Goal: Information Seeking & Learning: Learn about a topic

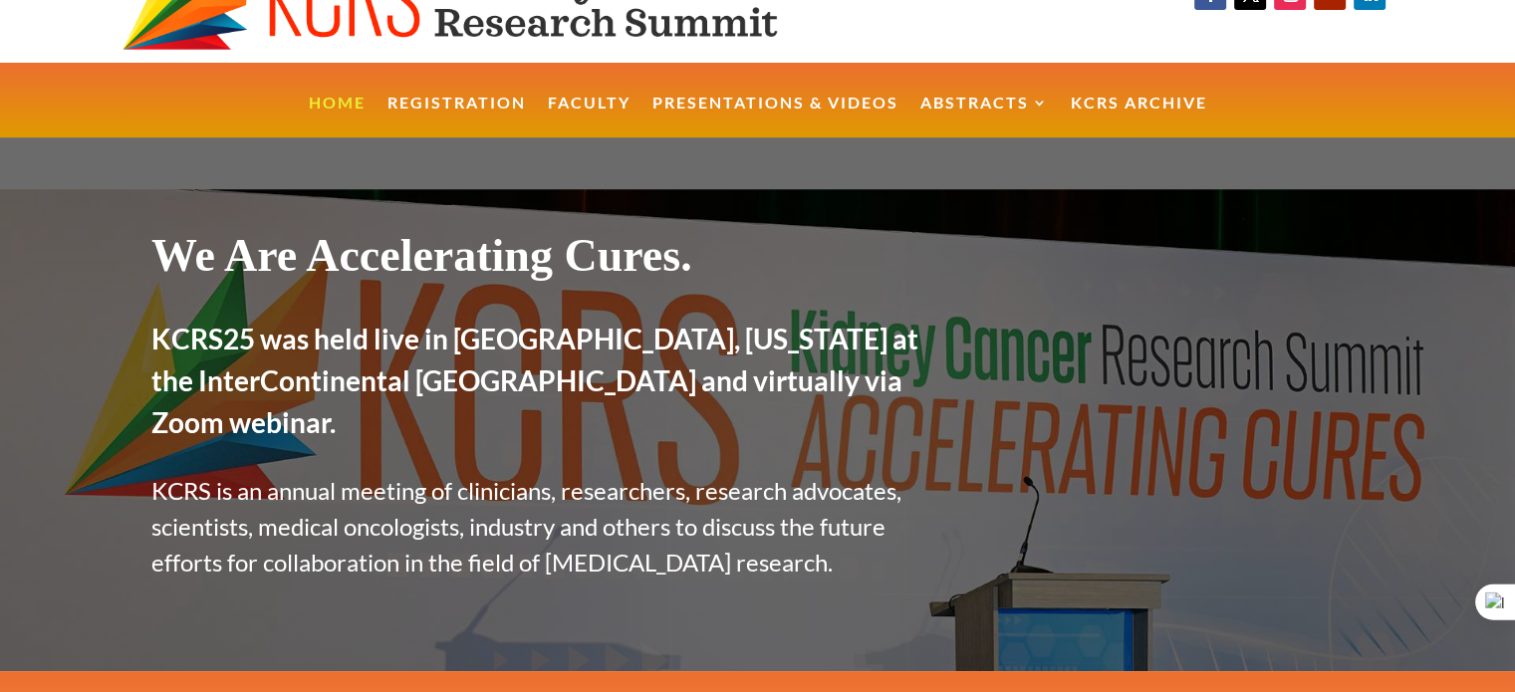
scroll to position [5, 0]
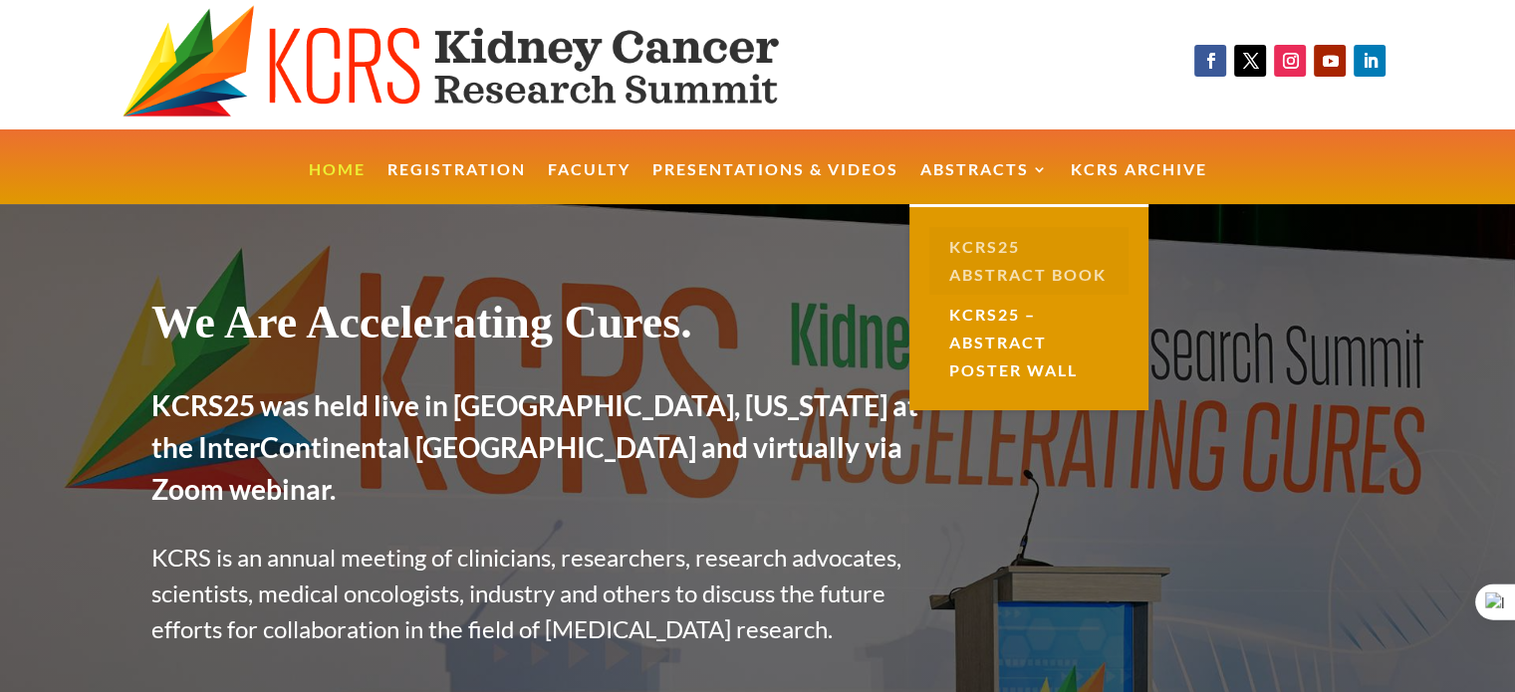
click at [968, 254] on link "KCRS25 Abstract Book" at bounding box center [1029, 261] width 199 height 68
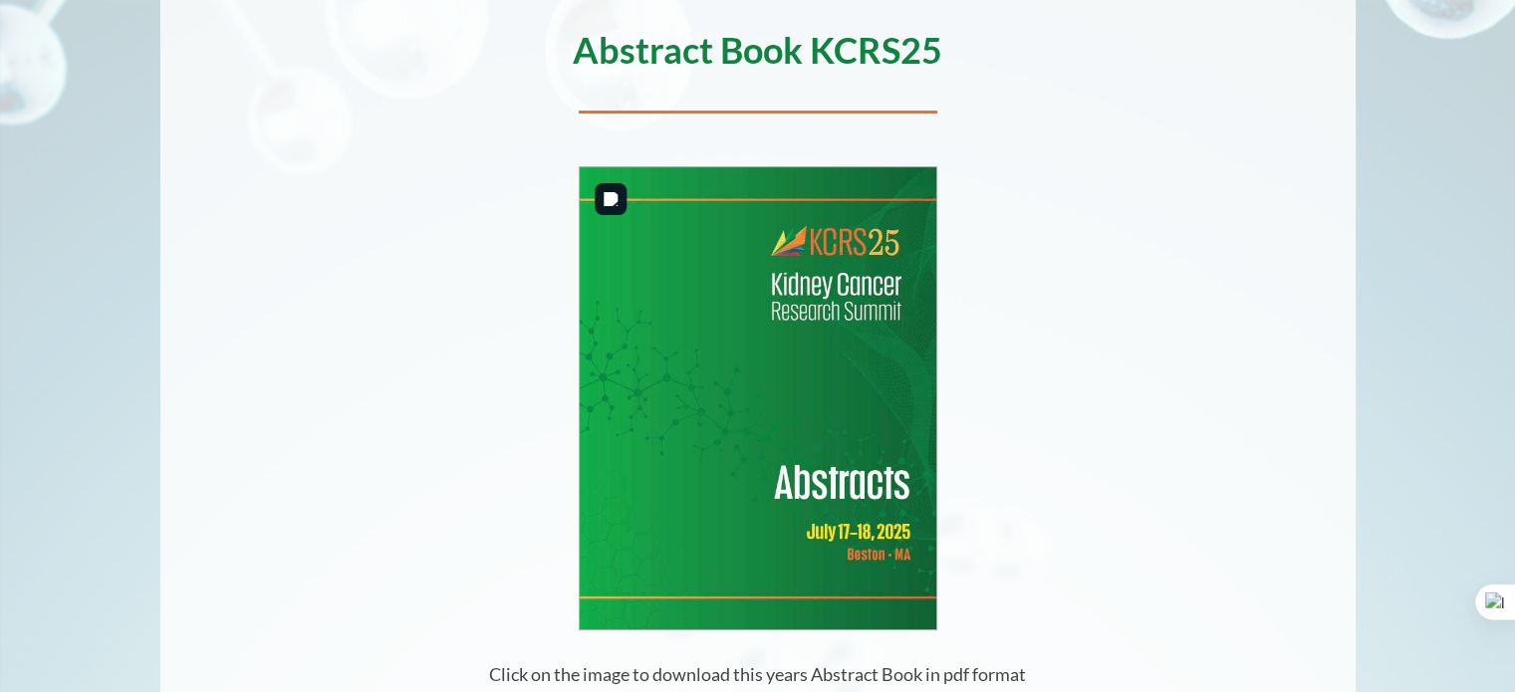
scroll to position [321, 0]
click at [837, 549] on img at bounding box center [758, 398] width 357 height 461
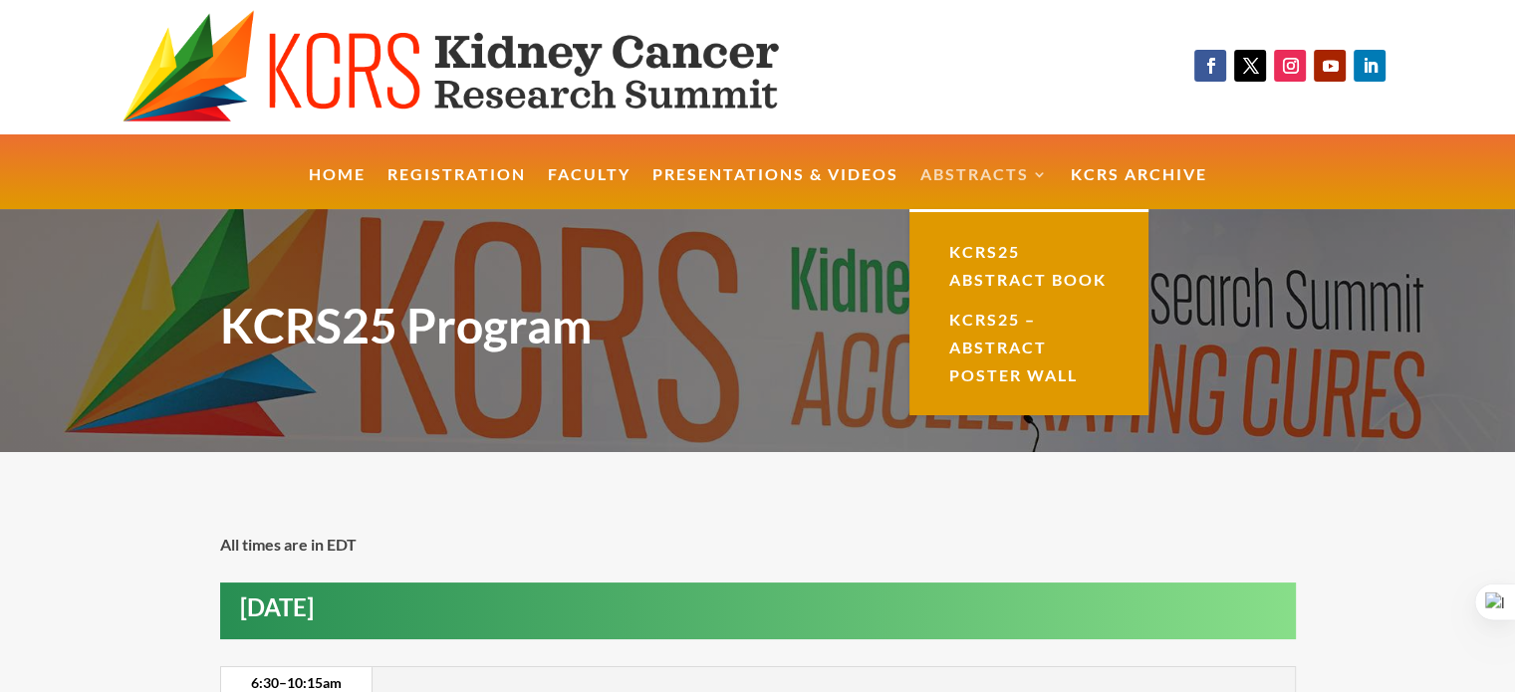
click at [979, 170] on link "Abstracts" at bounding box center [985, 188] width 129 height 43
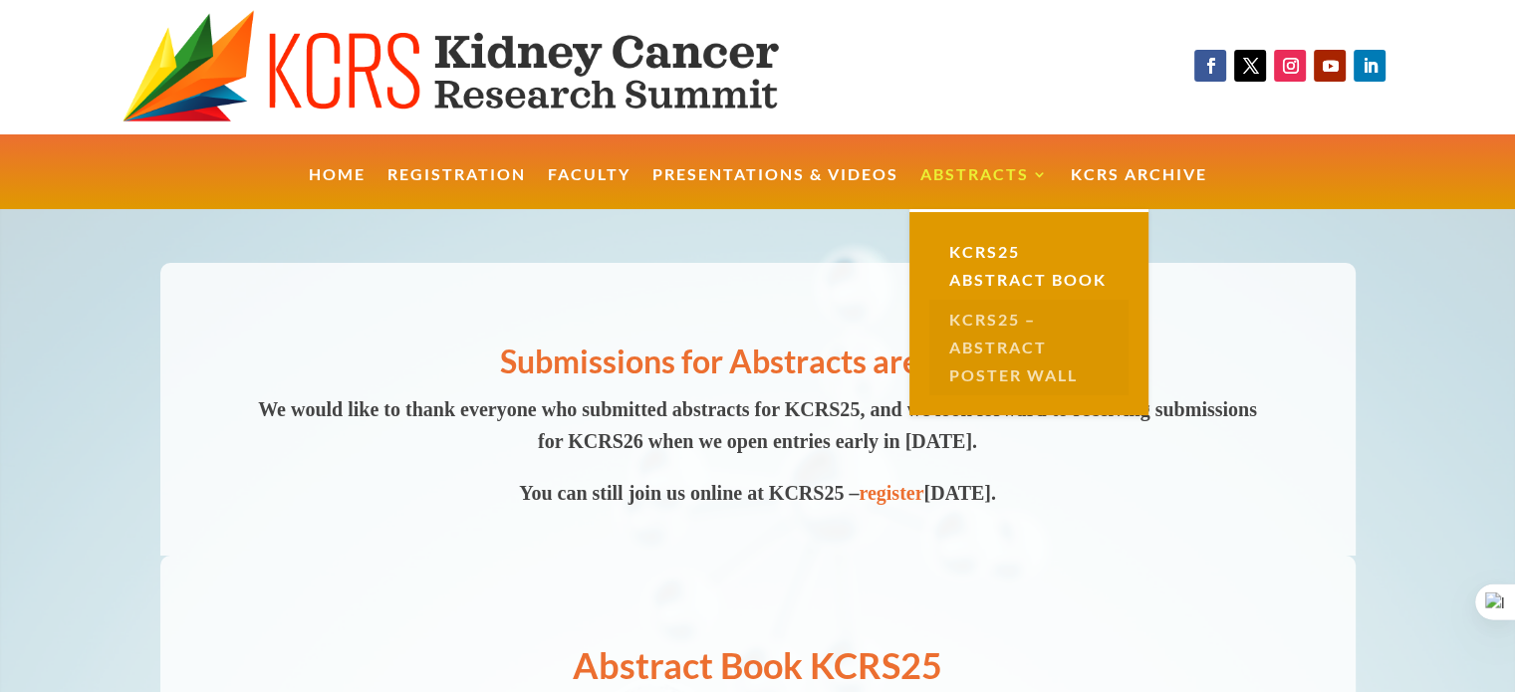
click at [986, 354] on link "KCRS25 – Abstract Poster Wall" at bounding box center [1029, 348] width 199 height 96
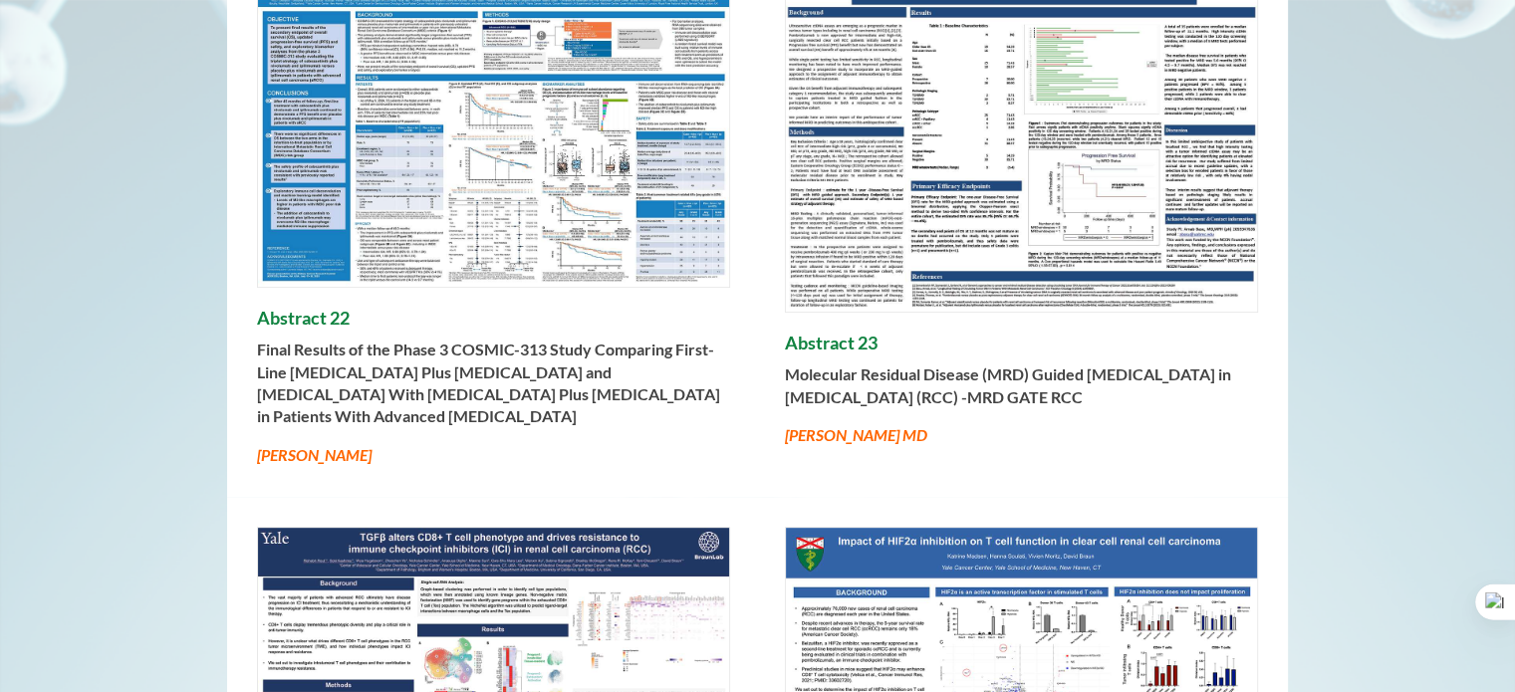
scroll to position [570, 0]
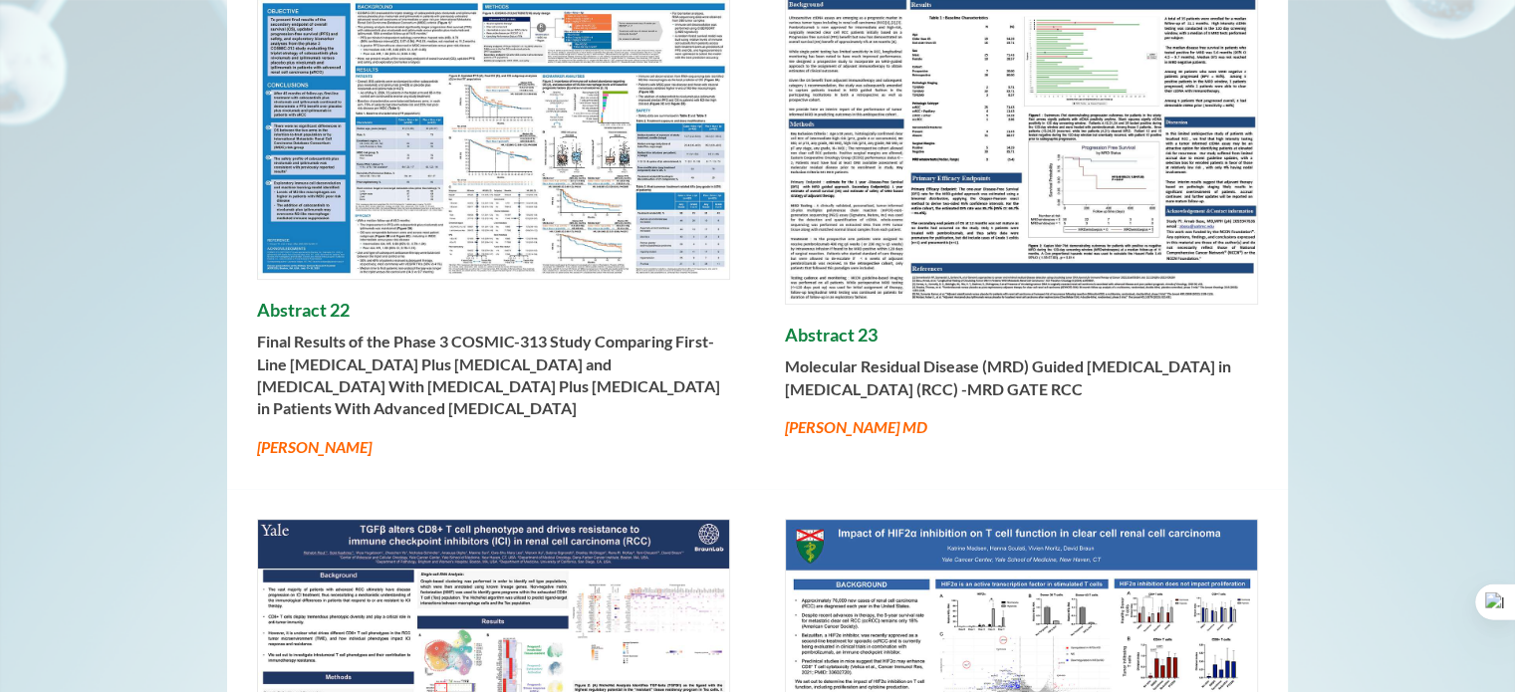
drag, startPoint x: 781, startPoint y: 370, endPoint x: 1155, endPoint y: 401, distance: 374.9
click at [1155, 401] on div "Abstract 22 Final Results of the Phase 3 COSMIC-313 Study Comparing First-Line …" at bounding box center [757, 204] width 1061 height 570
copy strong "Molecular Residual Disease (MRD) Guided [MEDICAL_DATA] in [MEDICAL_DATA] (RCC) …"
